Goal: Transaction & Acquisition: Book appointment/travel/reservation

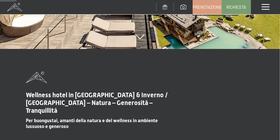
scroll to position [226, 0]
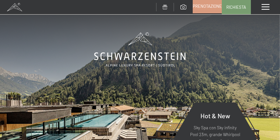
click at [201, 8] on span "Prenotazione" at bounding box center [207, 6] width 29 height 6
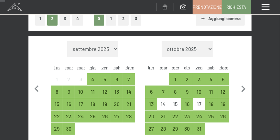
scroll to position [129, 0]
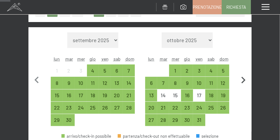
click at [246, 83] on icon "button" at bounding box center [244, 80] width 14 height 14
select select "2025-10-01"
select select "2025-11-01"
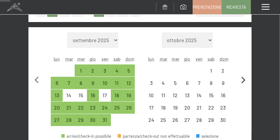
click at [246, 83] on icon "button" at bounding box center [244, 80] width 14 height 14
select select "2025-11-01"
select select "2025-12-01"
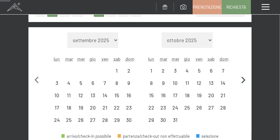
click at [246, 83] on icon "button" at bounding box center [244, 80] width 14 height 14
select select "2025-12-01"
select select "2026-01-01"
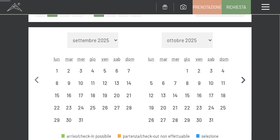
click at [246, 83] on icon "button" at bounding box center [244, 80] width 14 height 14
select select "2026-01-01"
select select "2026-02-01"
click at [246, 83] on icon "button" at bounding box center [244, 80] width 14 height 14
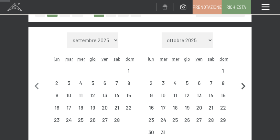
click at [246, 83] on icon "button" at bounding box center [244, 87] width 14 height 14
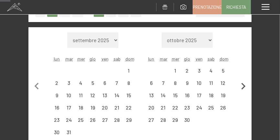
click at [246, 83] on icon "button" at bounding box center [244, 87] width 14 height 14
select select "2026-04-01"
select select "2026-05-01"
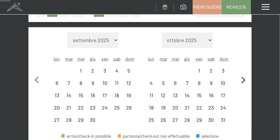
click at [246, 83] on icon "button" at bounding box center [244, 80] width 14 height 14
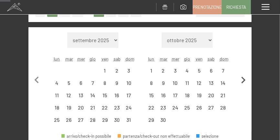
click at [246, 83] on icon "button" at bounding box center [244, 80] width 14 height 14
select select "2026-06-01"
select select "2026-07-01"
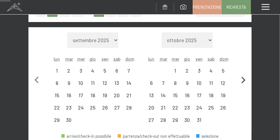
select select "2026-06-01"
select select "2026-07-01"
click at [246, 83] on icon "button" at bounding box center [244, 80] width 14 height 14
select select "2026-07-01"
select select "2026-08-01"
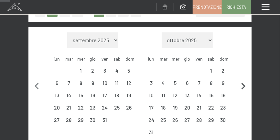
select select "2026-07-01"
select select "2026-08-01"
select select "2026-07-01"
select select "2026-08-01"
click at [209, 81] on div "8" at bounding box center [211, 85] width 11 height 11
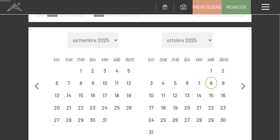
select select "2026-07-01"
select select "2026-08-01"
click at [211, 95] on div "15" at bounding box center [211, 98] width 11 height 11
select select "2026-07-01"
select select "2026-08-01"
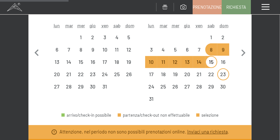
scroll to position [161, 0]
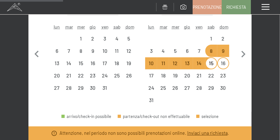
click at [223, 64] on div "16" at bounding box center [223, 66] width 11 height 11
select select "2026-07-01"
select select "2026-08-01"
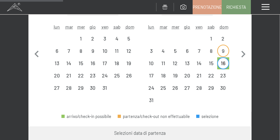
click at [222, 51] on div "9" at bounding box center [223, 53] width 11 height 11
select select "2026-07-01"
select select "2026-08-01"
click at [224, 64] on div "16" at bounding box center [223, 66] width 11 height 11
select select "2026-07-01"
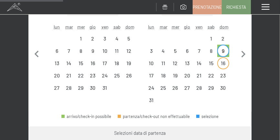
select select "2026-08-01"
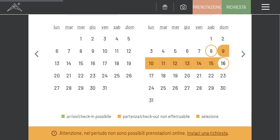
click at [212, 53] on div "8" at bounding box center [211, 53] width 11 height 11
select select "2026-07-01"
select select "2026-08-01"
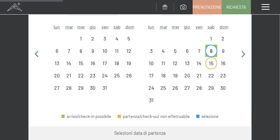
click at [211, 62] on div "15" at bounding box center [211, 66] width 11 height 11
select select "2026-07-01"
select select "2026-08-01"
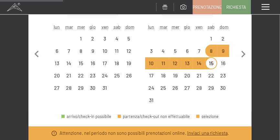
click at [211, 53] on div "8" at bounding box center [211, 53] width 11 height 11
select select "2026-07-01"
select select "2026-08-01"
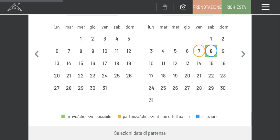
click at [201, 50] on div "7" at bounding box center [199, 53] width 11 height 11
select select "2026-07-01"
select select "2026-08-01"
click at [200, 62] on div "14" at bounding box center [199, 66] width 11 height 11
select select "2026-07-01"
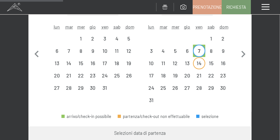
select select "2026-08-01"
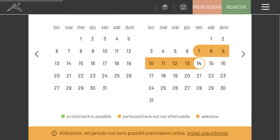
click at [198, 55] on div "7" at bounding box center [199, 53] width 11 height 11
select select "2026-07-01"
select select "2026-08-01"
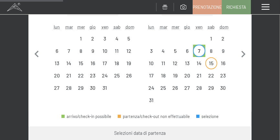
click at [213, 64] on div "15" at bounding box center [211, 66] width 11 height 11
select select "2026-07-01"
select select "2026-08-01"
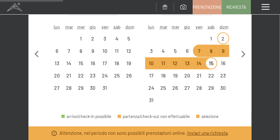
click at [225, 39] on div "2" at bounding box center [223, 41] width 11 height 11
select select "2026-07-01"
select select "2026-08-01"
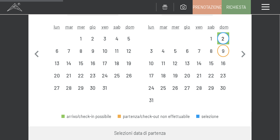
click at [226, 50] on div "9" at bounding box center [223, 53] width 11 height 11
select select "2026-07-01"
select select "2026-08-01"
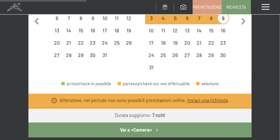
scroll to position [259, 0]
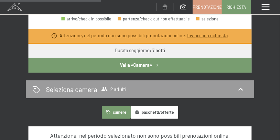
click at [135, 65] on button "Vai a «Camera»" at bounding box center [139, 65] width 223 height 15
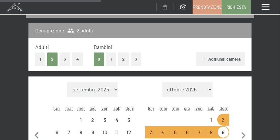
select select "2026-07-01"
select select "2026-08-01"
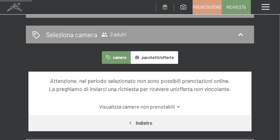
click at [148, 56] on button "pacchetti/offerte" at bounding box center [155, 57] width 48 height 13
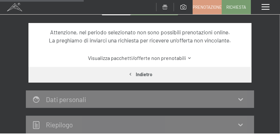
scroll to position [145, 0]
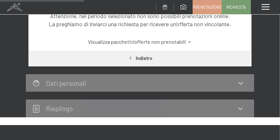
click at [148, 56] on button "Indietro" at bounding box center [139, 58] width 223 height 15
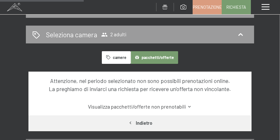
select select "2026-07-01"
select select "2026-08-01"
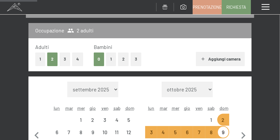
scroll to position [145, 0]
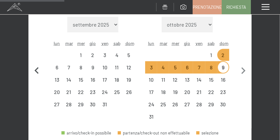
click at [36, 71] on icon "button" at bounding box center [37, 70] width 4 height 7
select select "2026-06-01"
select select "2026-07-01"
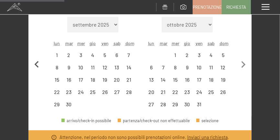
click at [36, 71] on button "button" at bounding box center [37, 64] width 14 height 94
select select "2026-05-01"
select select "2026-06-01"
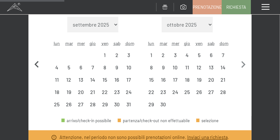
click at [36, 71] on button "button" at bounding box center [37, 64] width 14 height 94
select select "2026-04-01"
select select "2026-05-01"
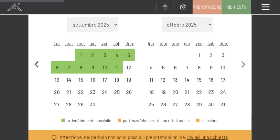
click at [36, 71] on button "button" at bounding box center [37, 64] width 14 height 94
select select "2026-03-01"
select select "2026-04-01"
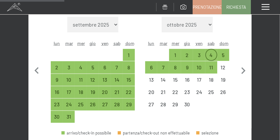
click at [213, 53] on div "4" at bounding box center [211, 57] width 11 height 11
select select "2026-03-01"
select select "2026-04-01"
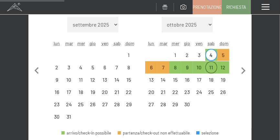
click at [213, 68] on div "11" at bounding box center [211, 70] width 11 height 11
select select "2026-03-01"
select select "2026-04-01"
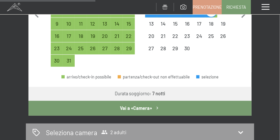
scroll to position [210, 0]
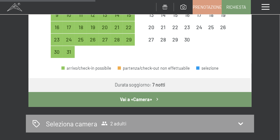
click at [142, 97] on button "Vai a «Camera»" at bounding box center [139, 99] width 223 height 15
select select "2026-03-01"
select select "2026-04-01"
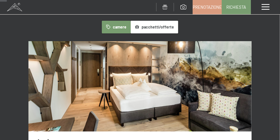
scroll to position [113, 0]
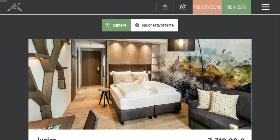
click at [153, 24] on button "pacchetti/offerte" at bounding box center [155, 25] width 48 height 13
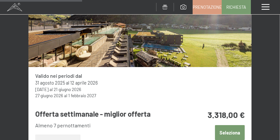
scroll to position [210, 0]
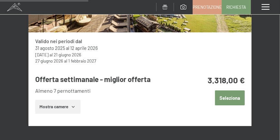
click at [63, 105] on button "Mostra camere" at bounding box center [57, 107] width 45 height 14
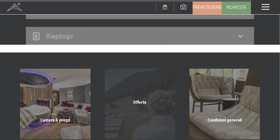
scroll to position [2734, 0]
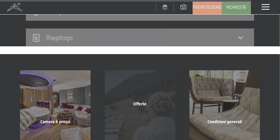
click at [144, 101] on div "Offerte" at bounding box center [140, 112] width 85 height 22
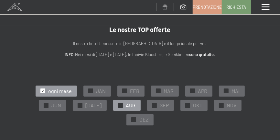
click at [126, 105] on span "AUG" at bounding box center [131, 105] width 10 height 7
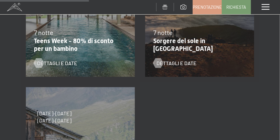
scroll to position [194, 0]
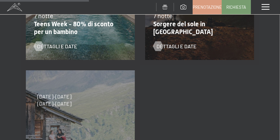
click at [122, 100] on div "6/9/2025-5/10/2025 27/6/2026-9/8/2026 29/8/2026-13/9/2026 14 notte Soggiorni 14…" at bounding box center [80, 124] width 119 height 119
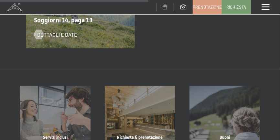
scroll to position [324, 0]
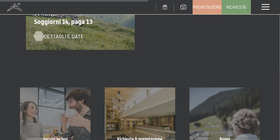
click at [71, 34] on span "Dettagli e Date" at bounding box center [64, 36] width 40 height 7
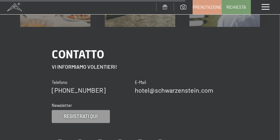
scroll to position [582, 0]
